Goal: Use online tool/utility: Utilize a website feature to perform a specific function

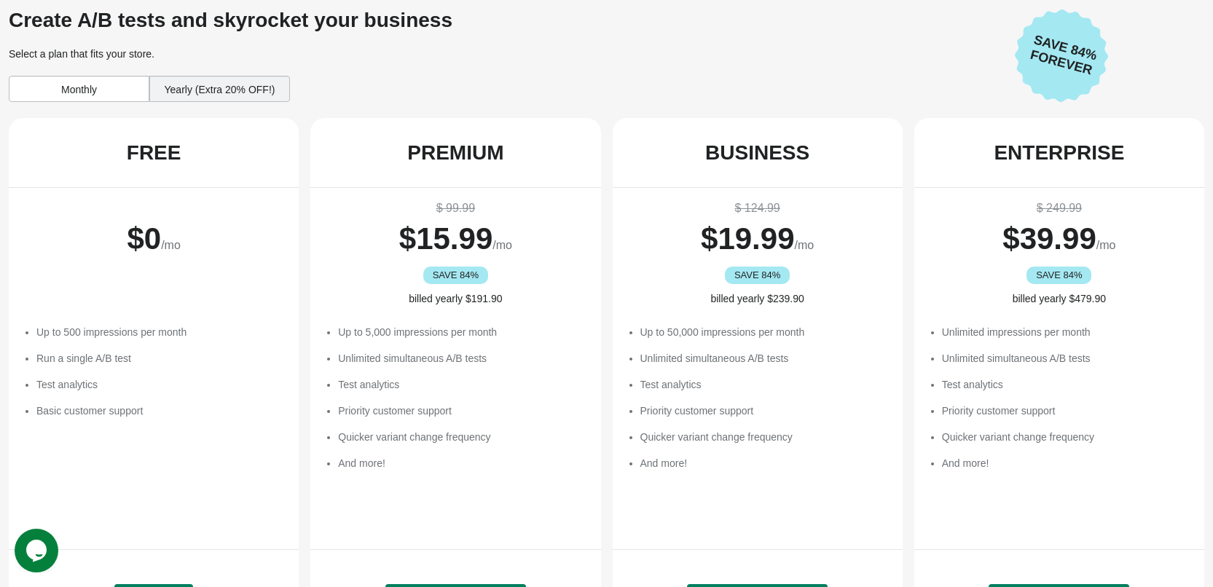
scroll to position [78, 0]
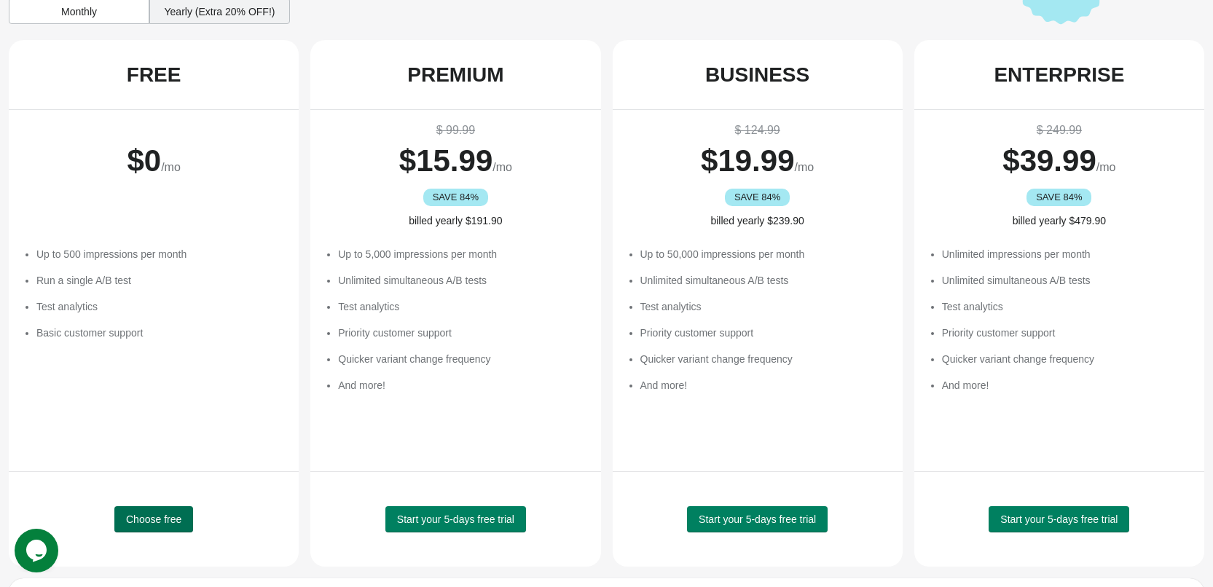
click at [165, 517] on span "Choose free" at bounding box center [153, 520] width 55 height 12
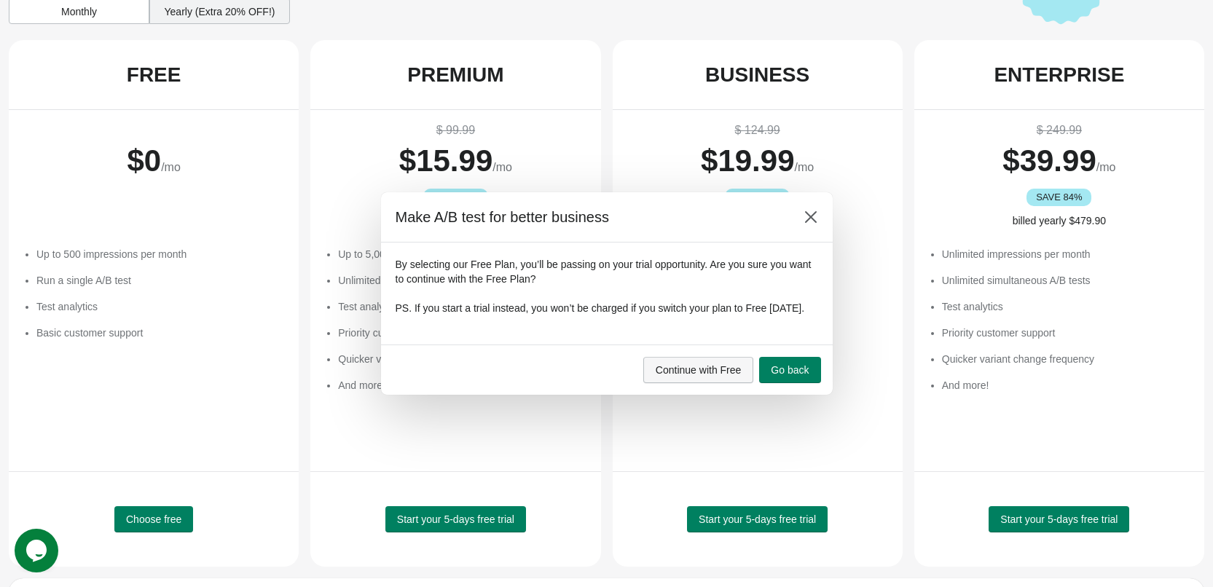
click at [720, 372] on span "Continue with Free" at bounding box center [699, 370] width 86 height 12
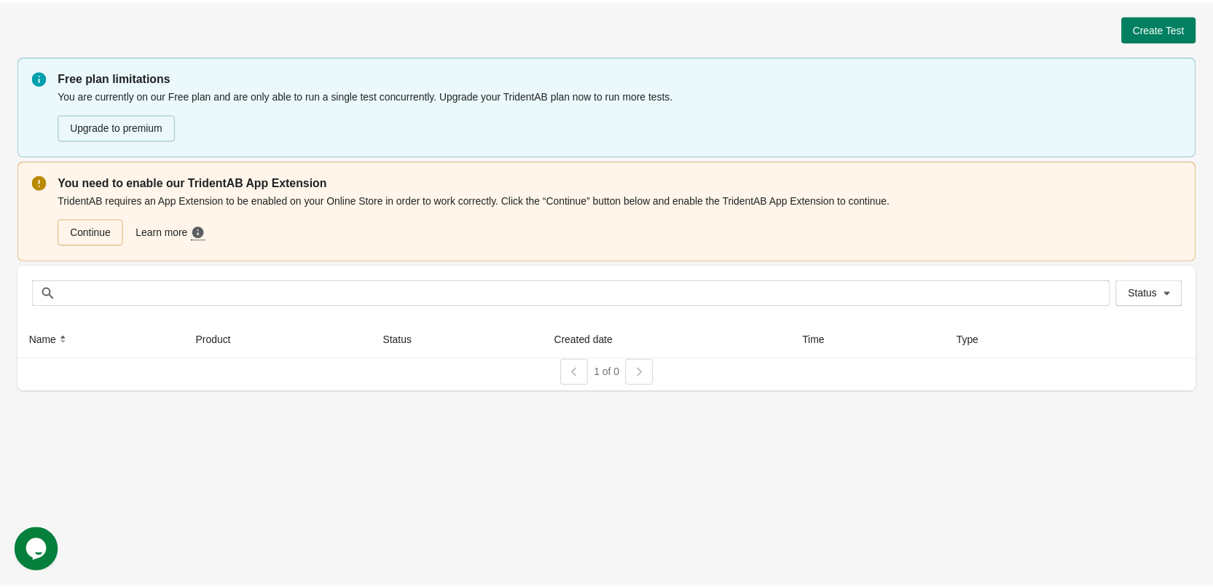
scroll to position [0, 0]
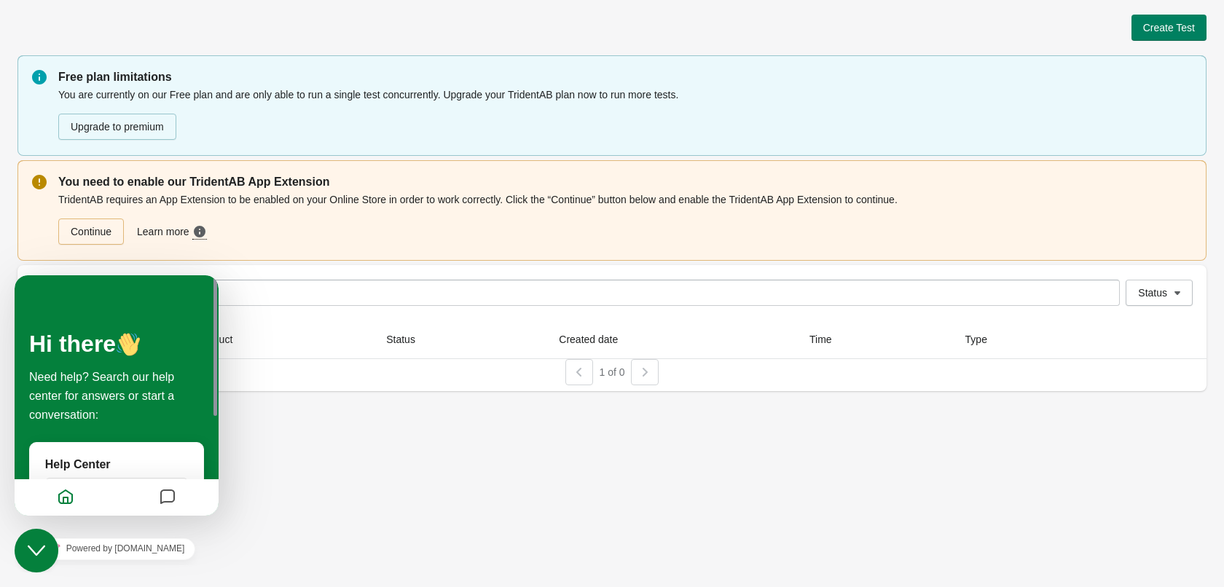
click at [327, 525] on div "Create Test Free plan limitations You are currently on our Free plan and are on…" at bounding box center [612, 293] width 1224 height 587
click at [42, 548] on icon "Close Chat This icon closes the chat window." at bounding box center [36, 550] width 17 height 17
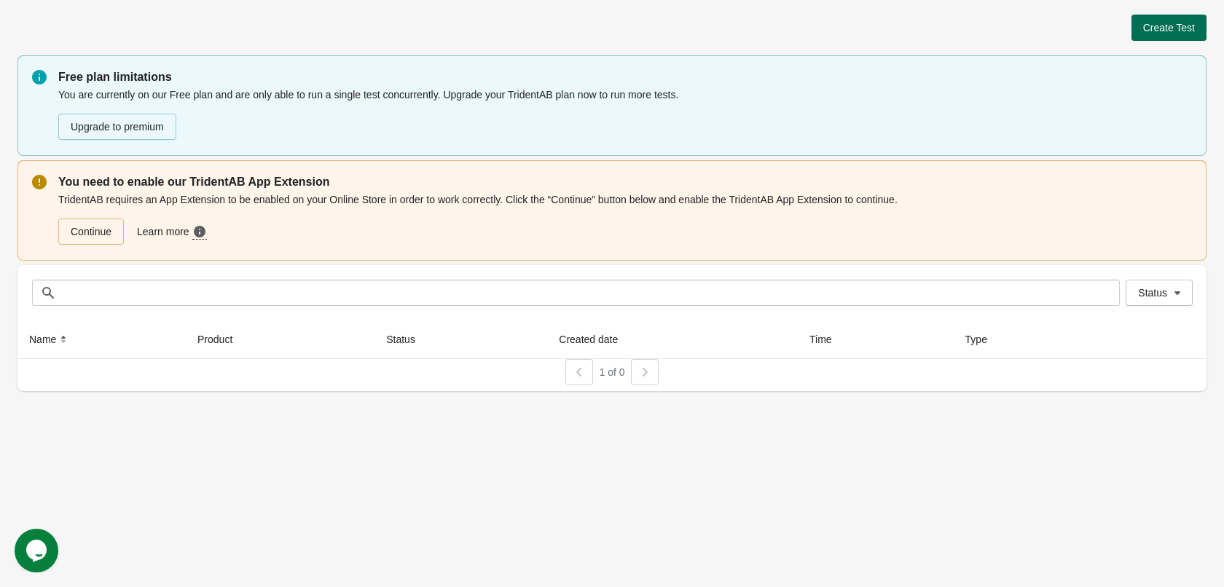
click at [1176, 25] on span "Create Test" at bounding box center [1169, 28] width 52 height 12
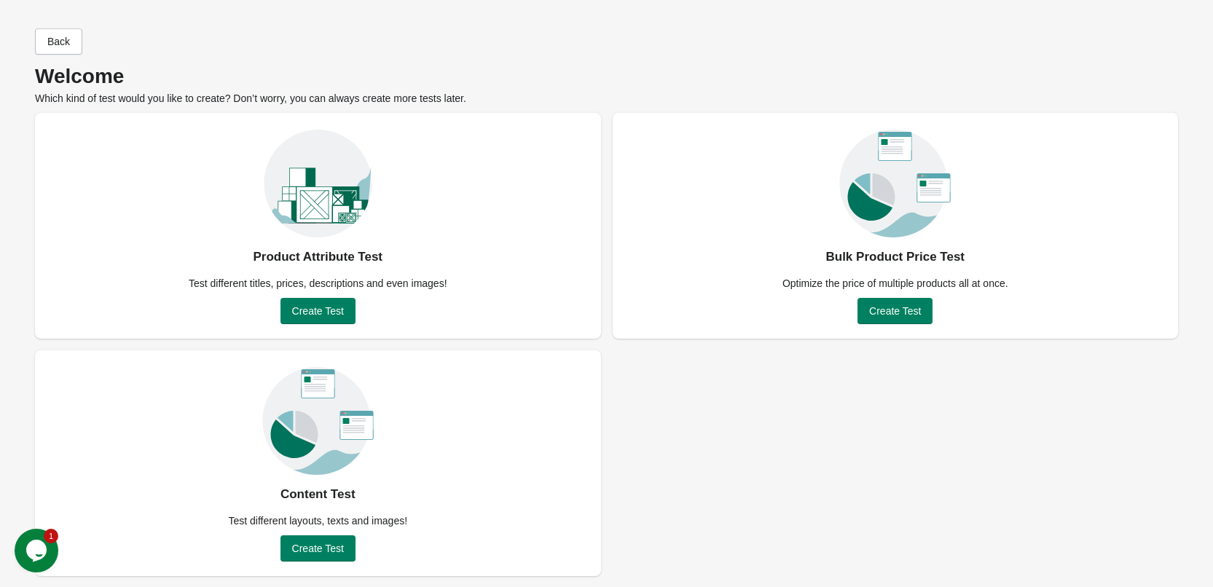
scroll to position [1, 0]
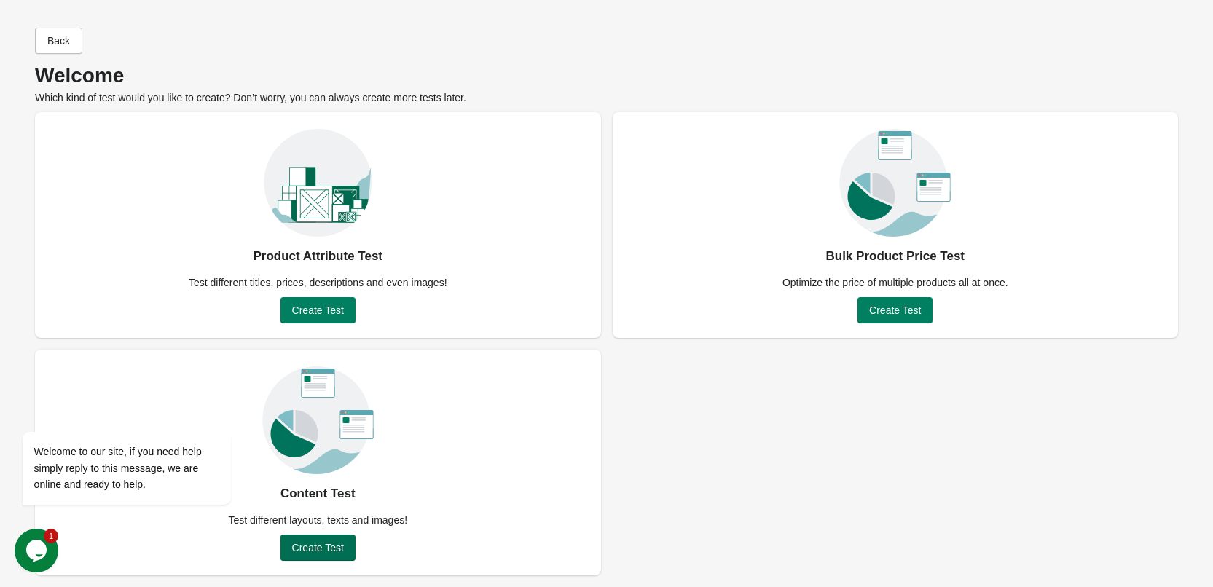
click at [330, 547] on span "Create Test" at bounding box center [318, 548] width 52 height 12
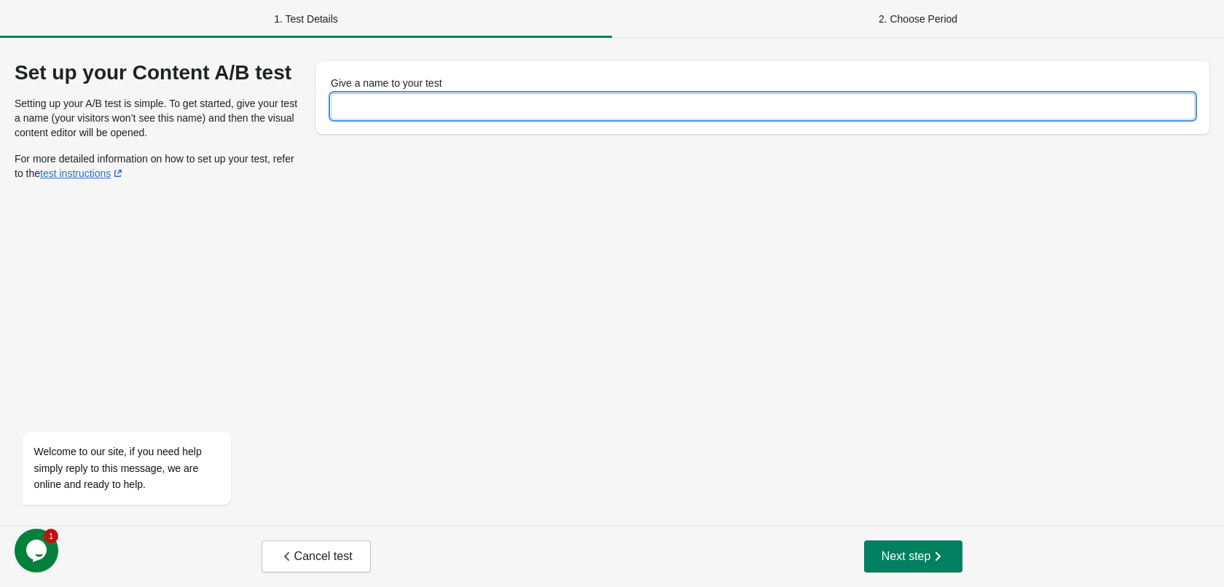
click at [413, 109] on input "Give a name to your test" at bounding box center [763, 106] width 864 height 26
click at [343, 104] on input "****" at bounding box center [763, 106] width 864 height 26
type input "*"
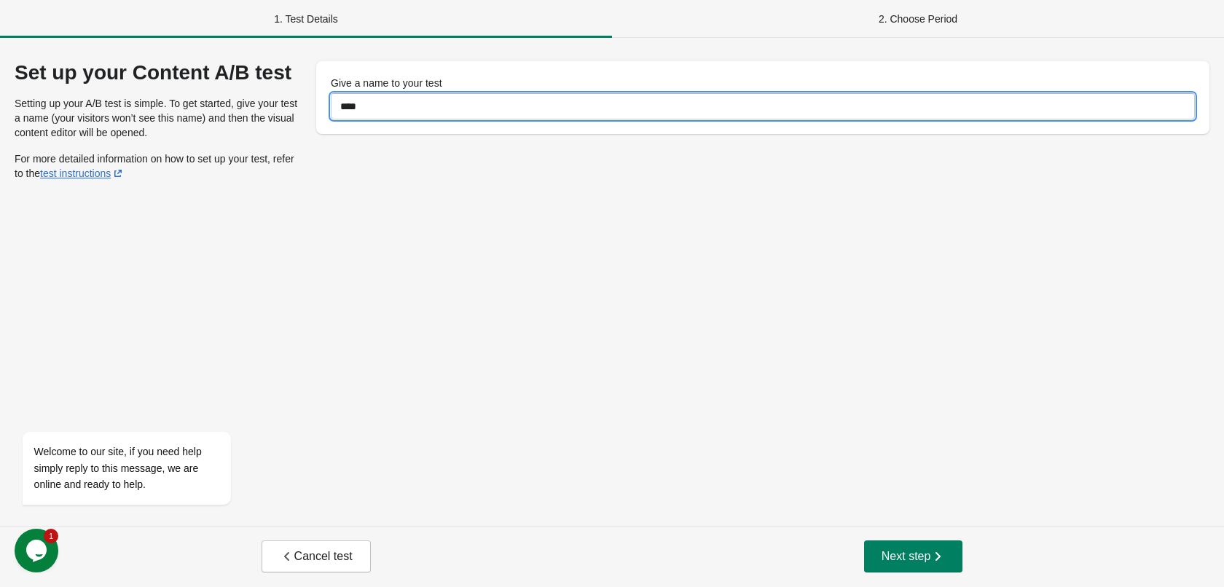
type input "****"
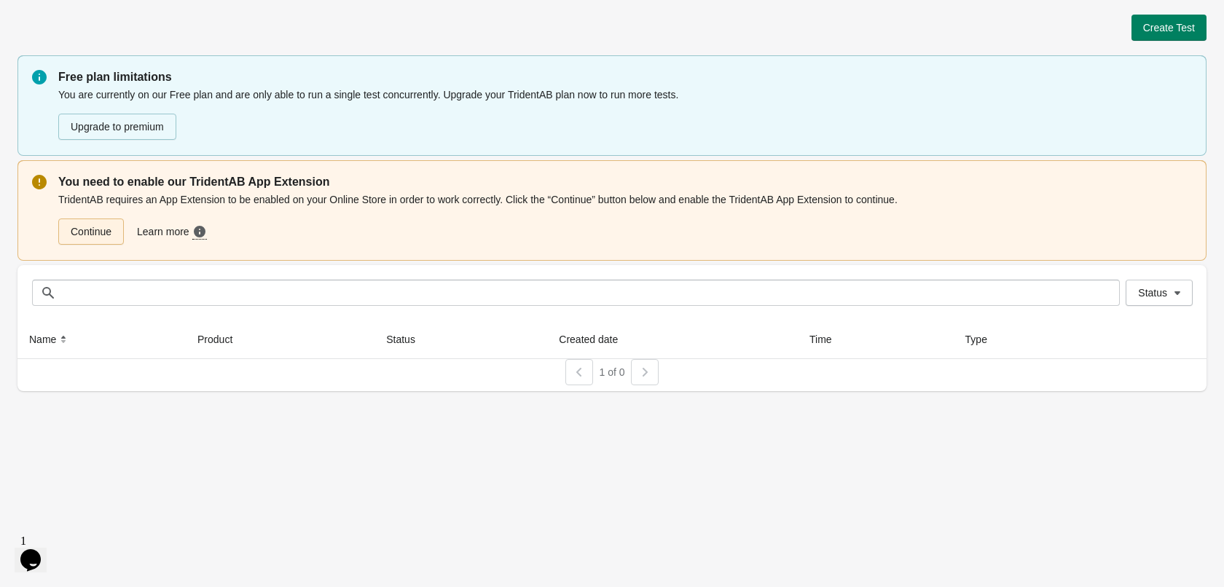
click at [103, 232] on link "Continue" at bounding box center [91, 232] width 66 height 26
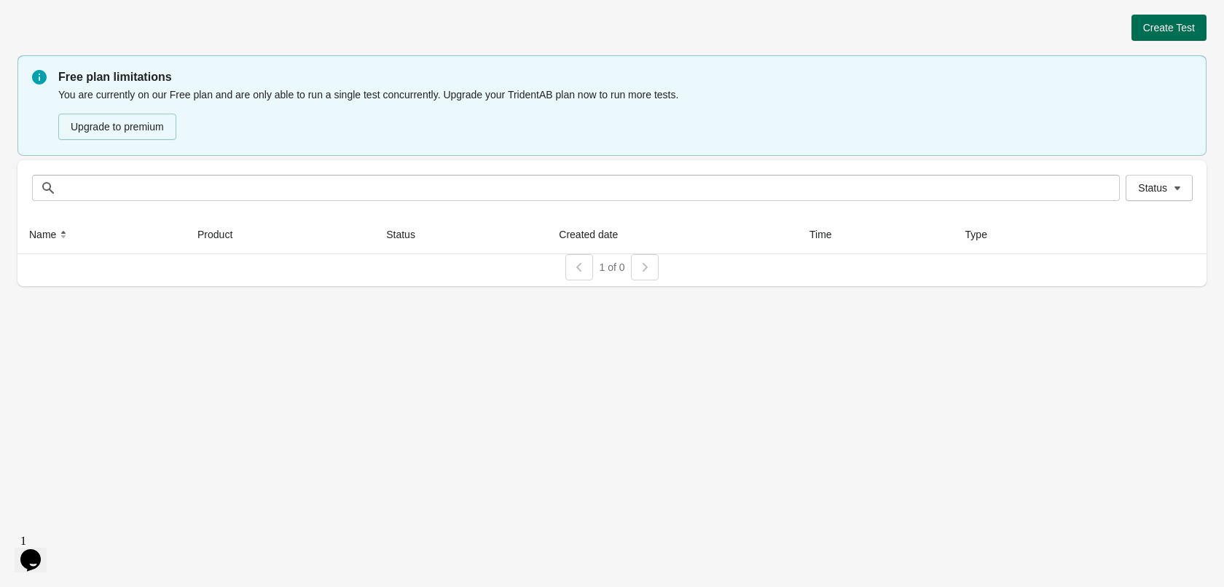
click at [1161, 22] on span "Create Test" at bounding box center [1169, 28] width 52 height 12
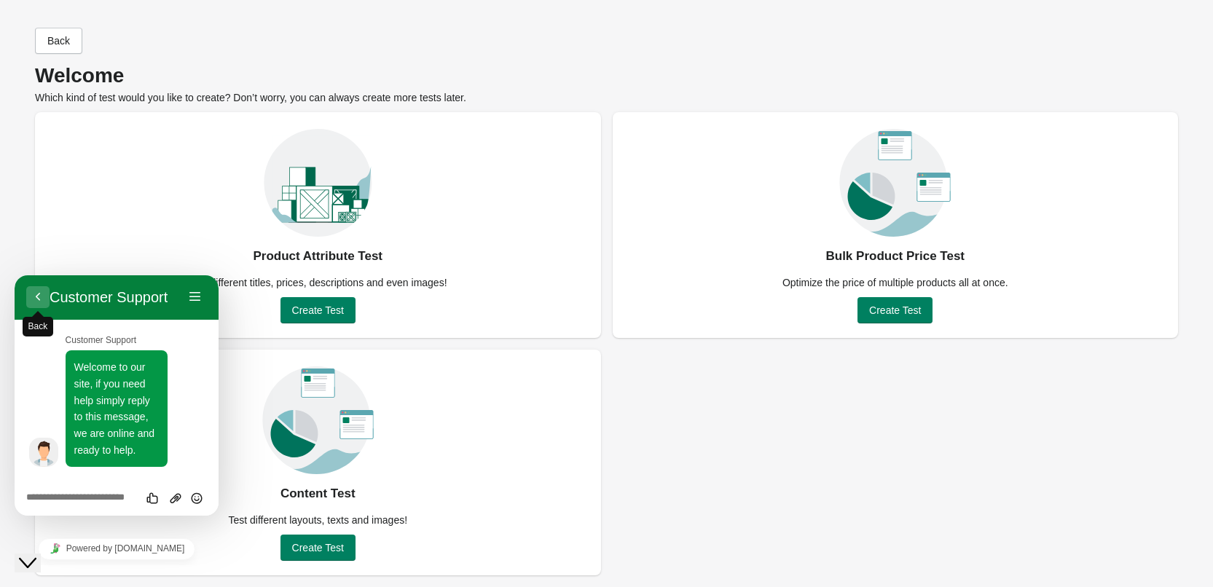
click at [39, 296] on button "Back" at bounding box center [37, 297] width 23 height 22
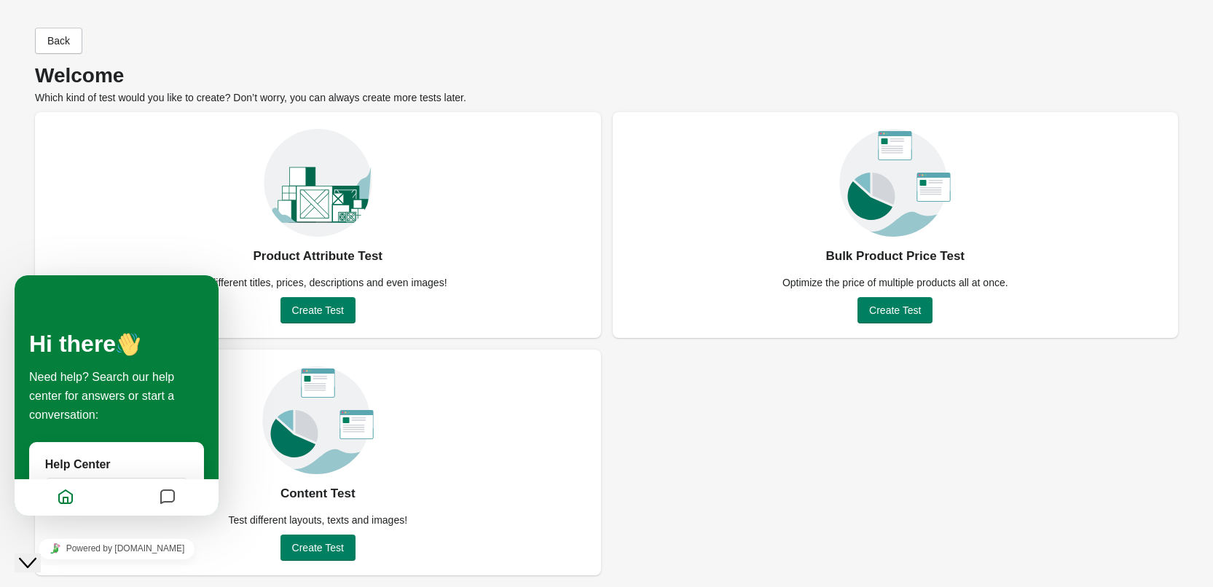
click at [32, 560] on button "Close Chat This icon closes the chat window." at bounding box center [28, 563] width 26 height 19
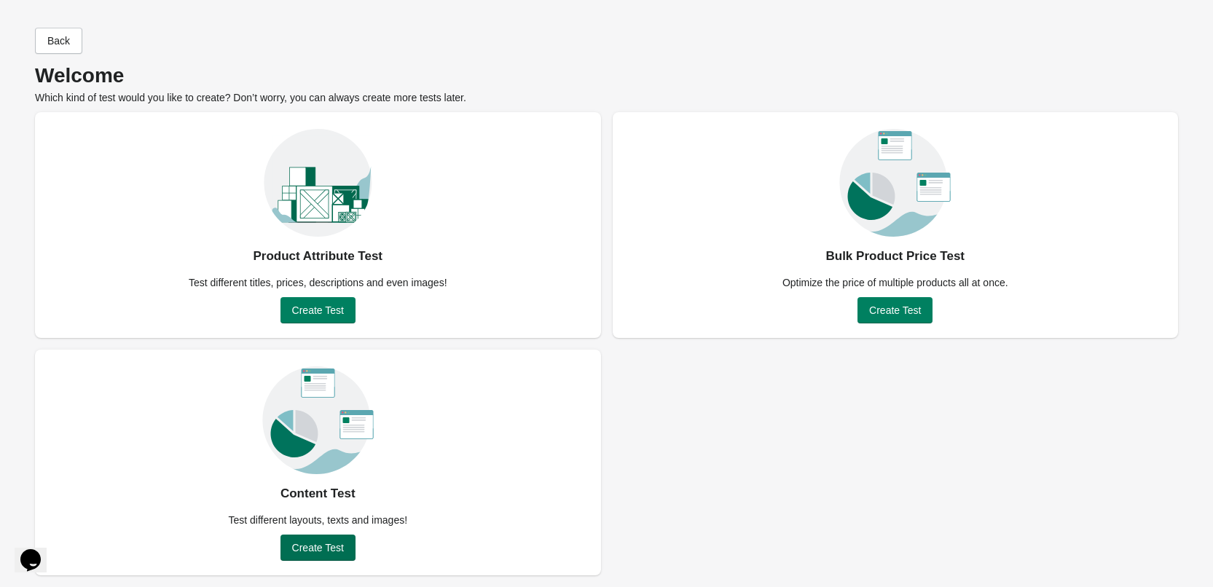
click at [318, 549] on span "Create Test" at bounding box center [318, 548] width 52 height 12
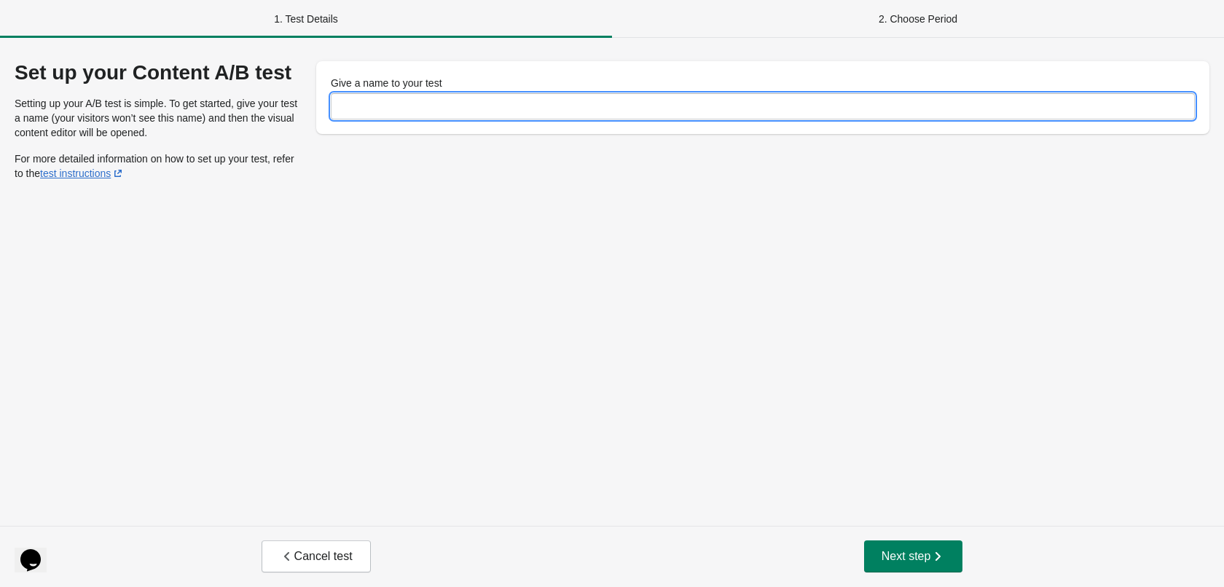
click at [389, 112] on input "Give a name to your test" at bounding box center [763, 106] width 864 height 26
type input "****"
click at [953, 568] on button "Next step" at bounding box center [913, 557] width 99 height 32
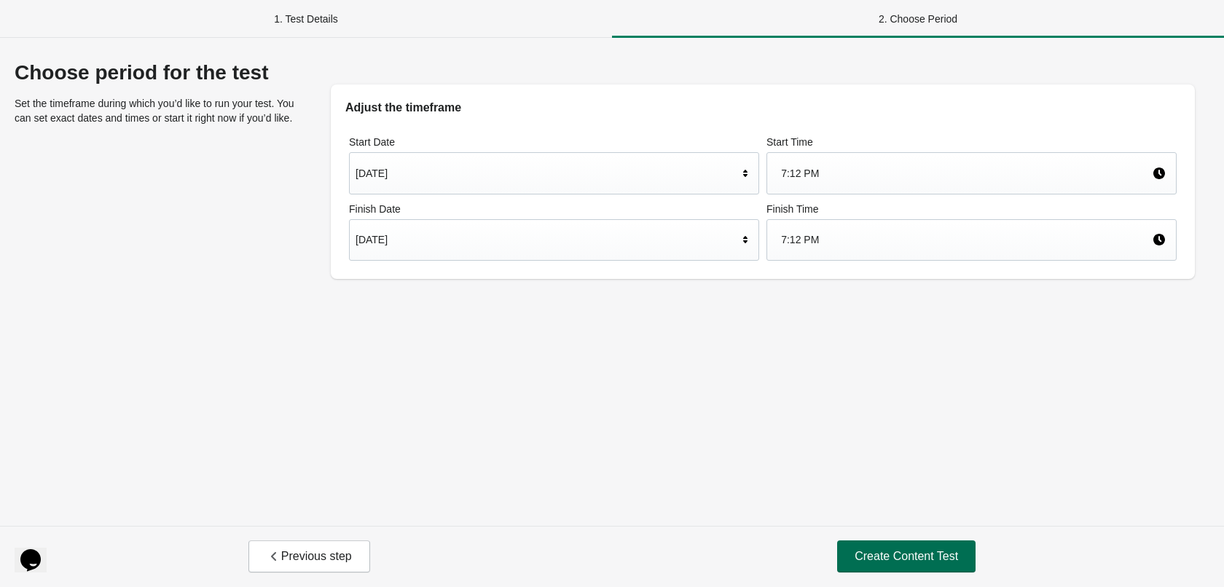
click at [902, 560] on span "Create Content Test" at bounding box center [906, 557] width 103 height 15
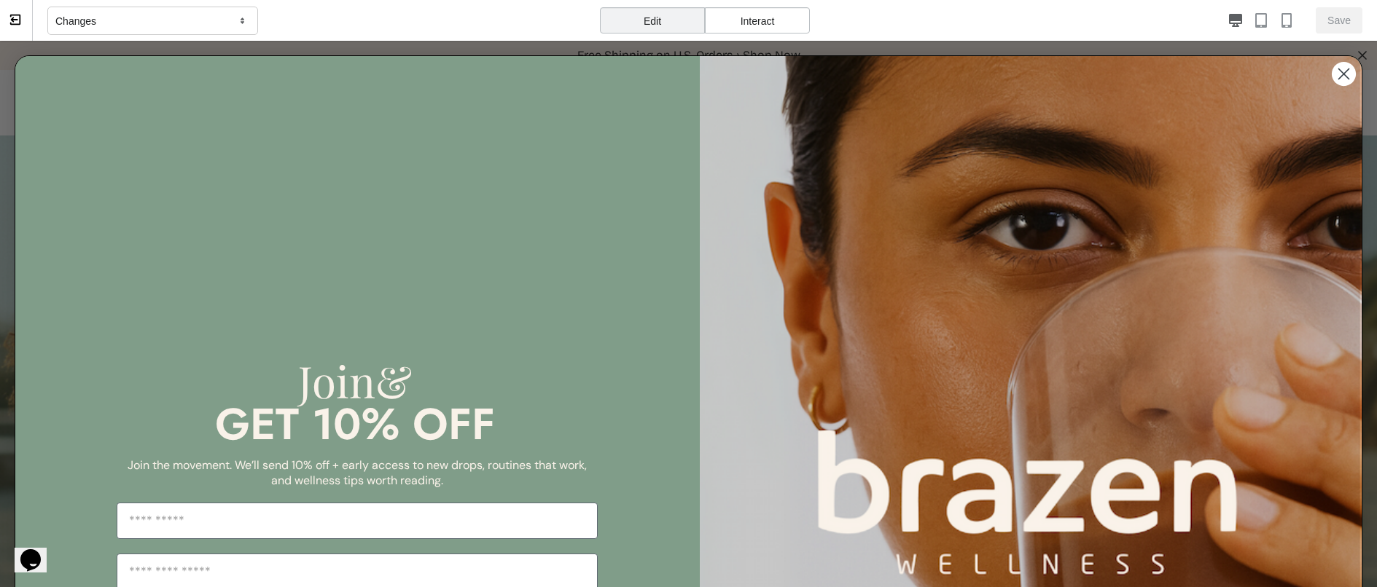
click at [1224, 80] on circle "Close dialog" at bounding box center [1344, 74] width 24 height 24
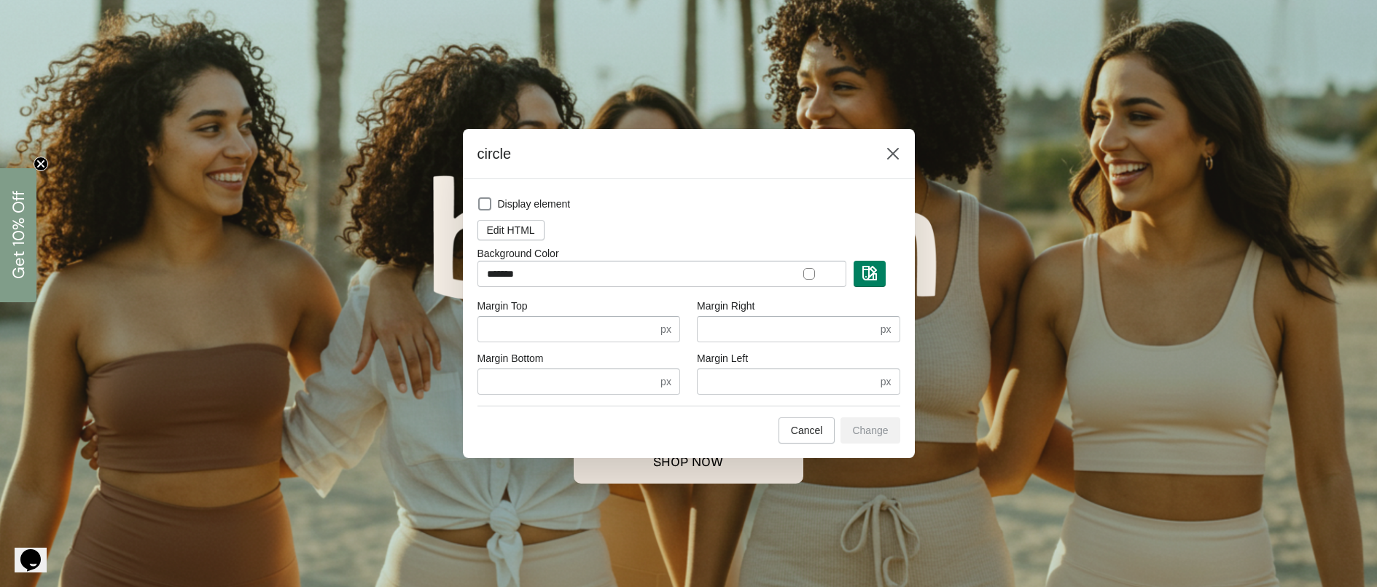
scroll to position [182, 0]
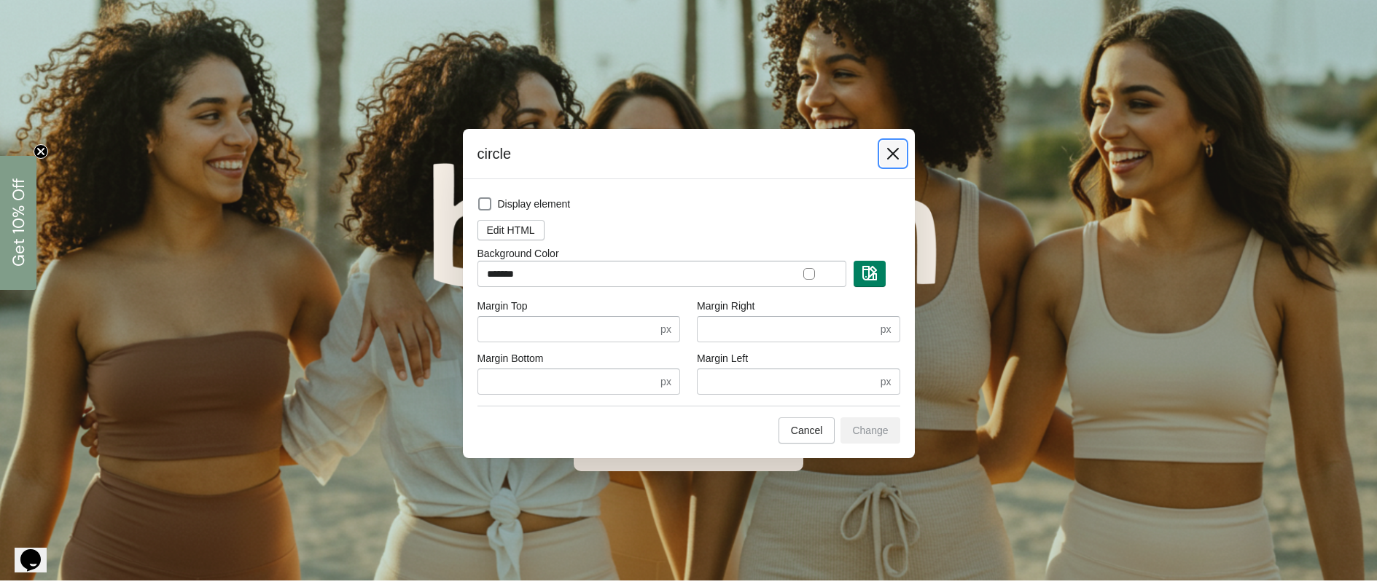
click at [888, 157] on icon at bounding box center [892, 153] width 15 height 15
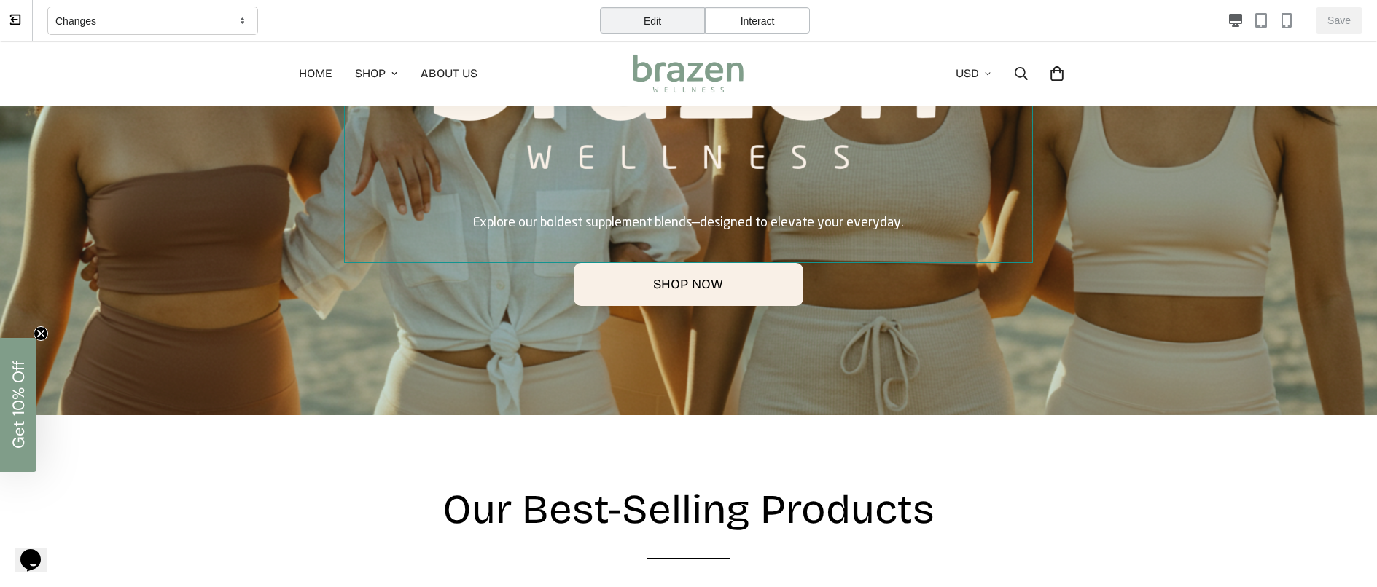
scroll to position [437, 0]
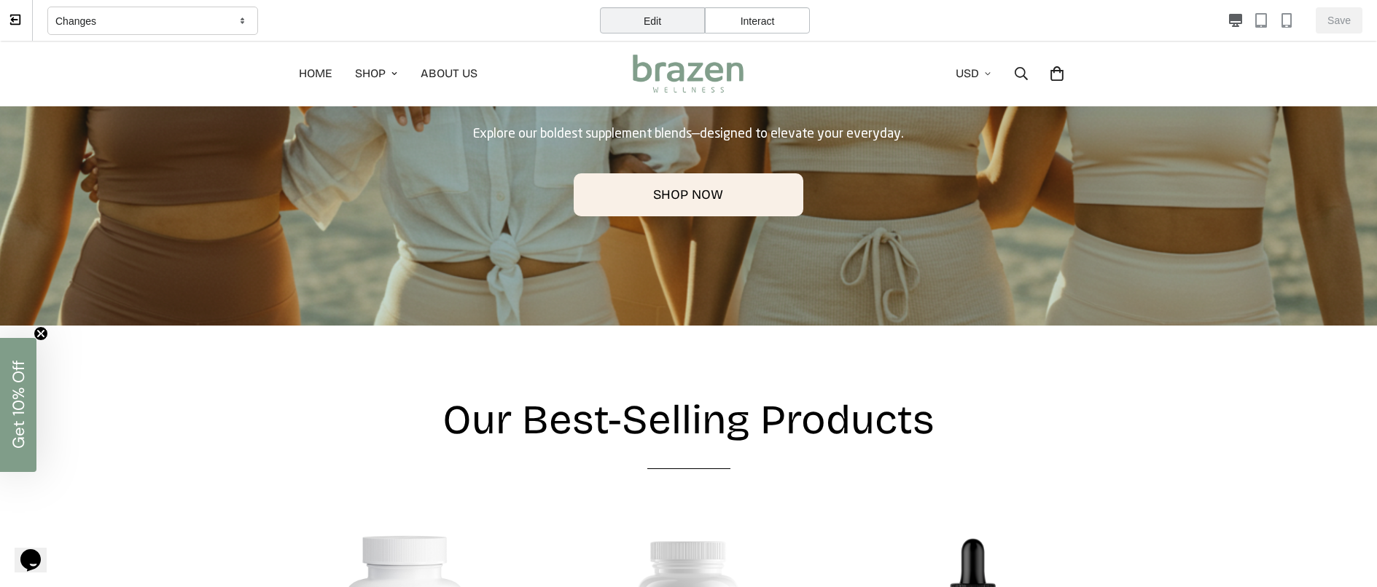
click at [174, 33] on div "Changes" at bounding box center [152, 21] width 211 height 29
click at [173, 27] on div "Changes" at bounding box center [152, 21] width 211 height 29
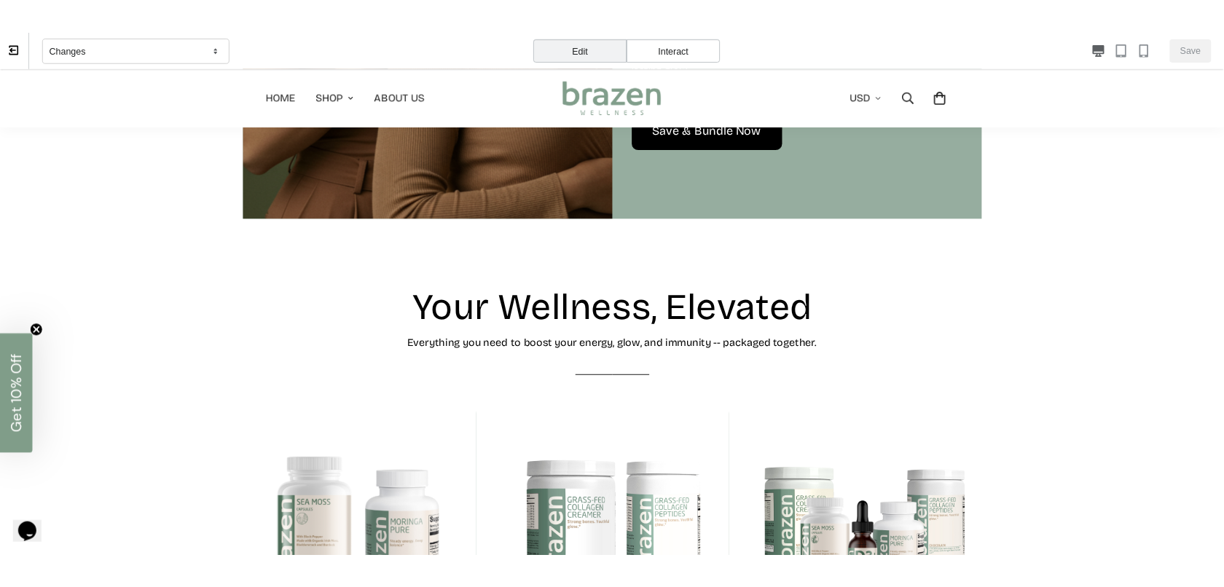
scroll to position [2624, 0]
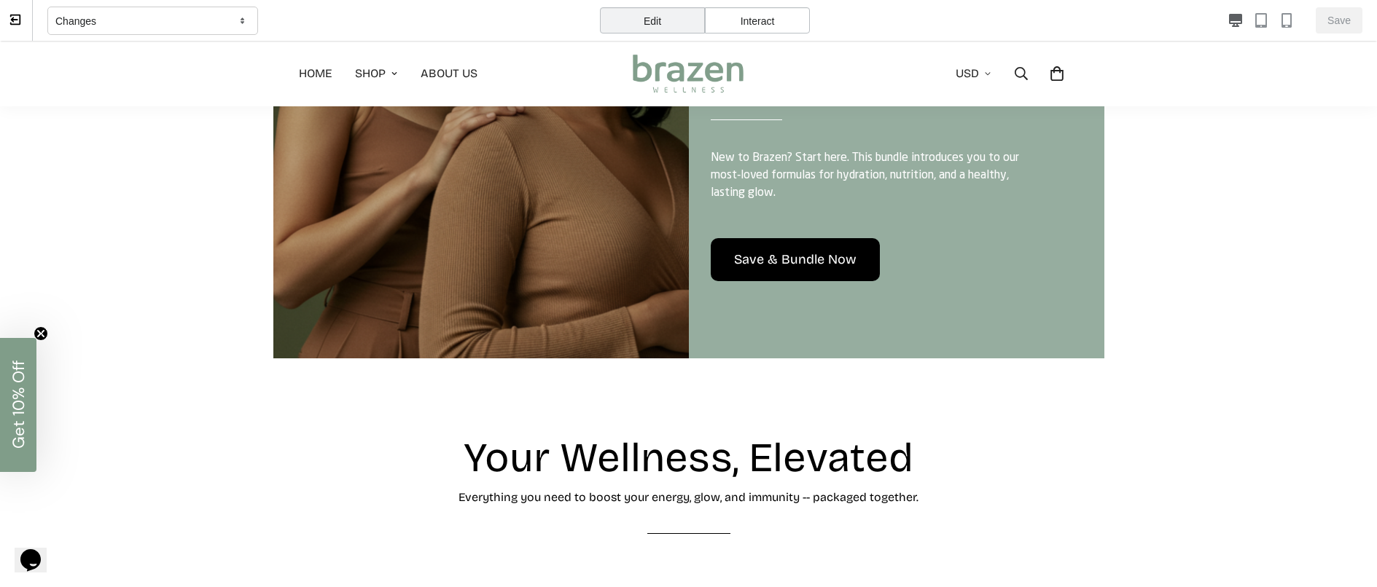
click at [12, 17] on icon at bounding box center [15, 19] width 13 height 13
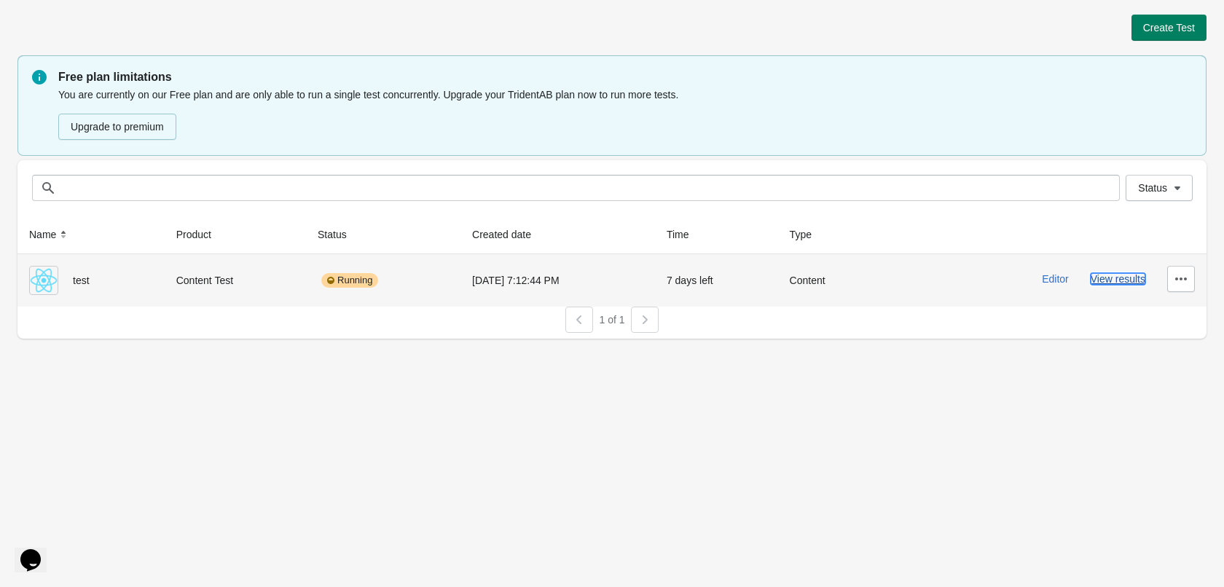
click at [1100, 284] on button "View results" at bounding box center [1118, 279] width 55 height 12
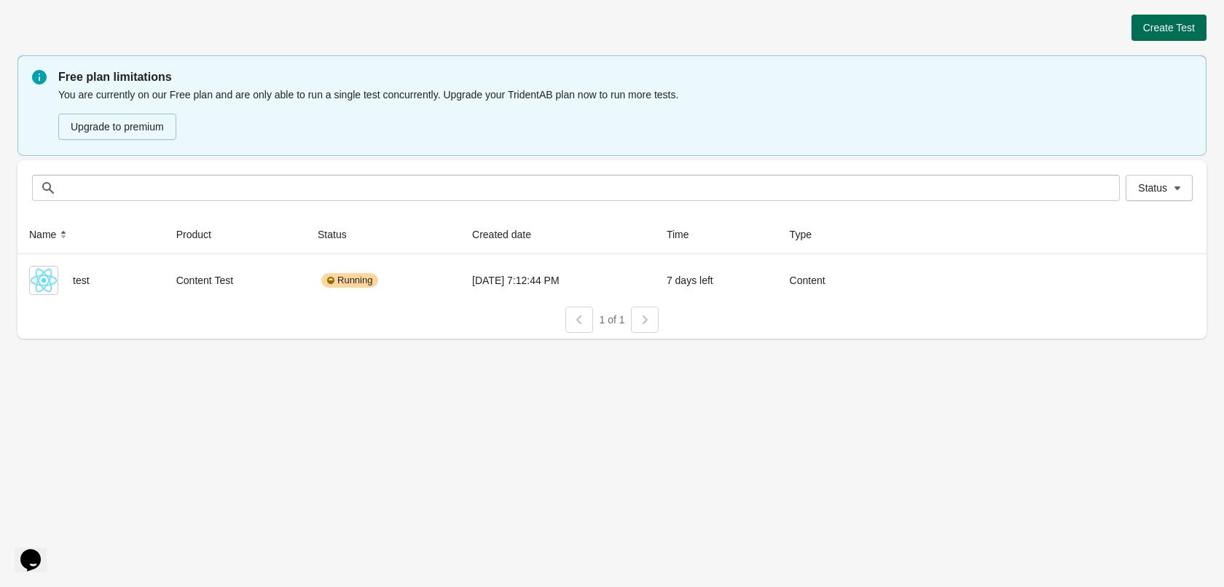
click at [1155, 30] on span "Create Test" at bounding box center [1169, 28] width 52 height 12
